Goal: Information Seeking & Learning: Learn about a topic

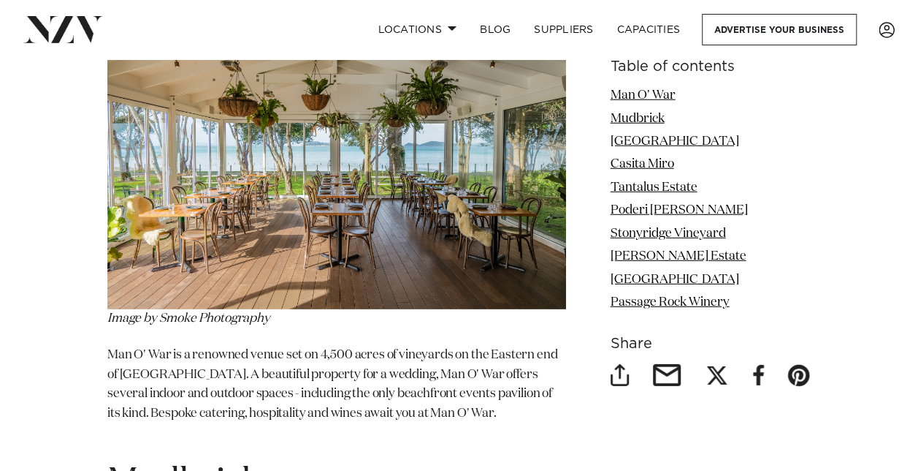
scroll to position [1973, 0]
click at [449, 145] on img at bounding box center [336, 155] width 459 height 306
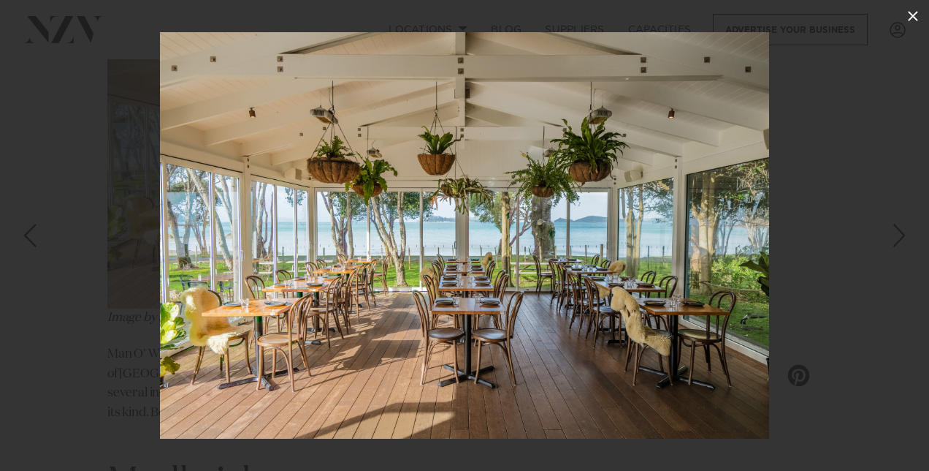
click at [917, 13] on icon at bounding box center [913, 16] width 10 height 10
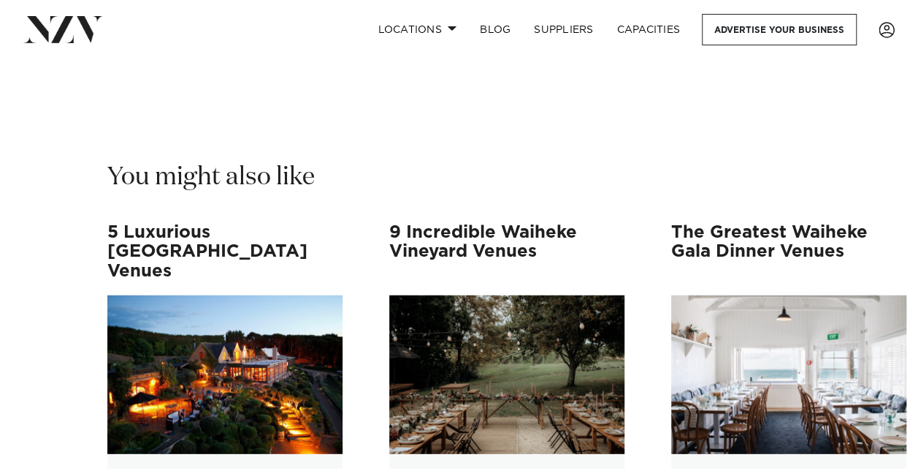
scroll to position [7306, 0]
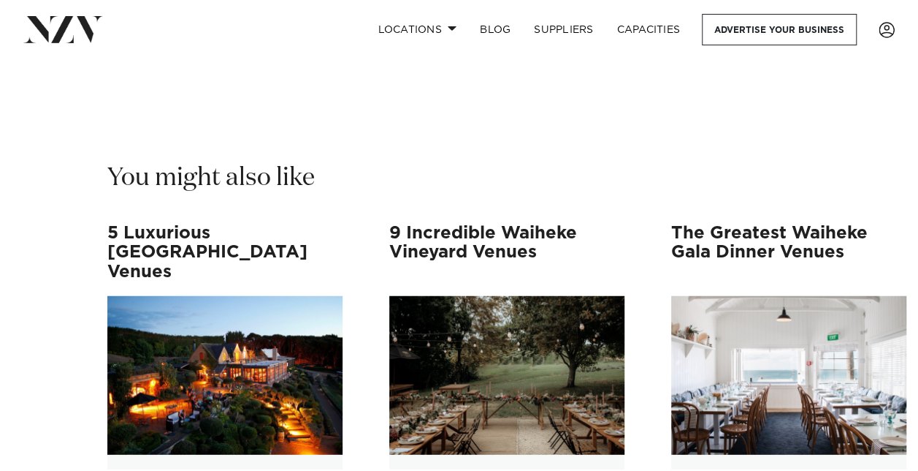
click at [245, 224] on h3 "5 Luxurious [GEOGRAPHIC_DATA] Venues" at bounding box center [224, 253] width 235 height 58
